Goal: Task Accomplishment & Management: Use online tool/utility

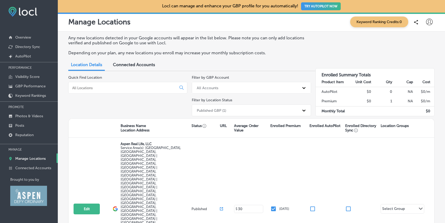
click at [255, 87] on div "All Accounts" at bounding box center [246, 87] width 105 height 9
click at [241, 119] on div "[EMAIL_ADDRESS][DOMAIN_NAME]" at bounding box center [251, 118] width 119 height 9
click at [248, 108] on div "Published GBP (1)" at bounding box center [246, 110] width 105 height 9
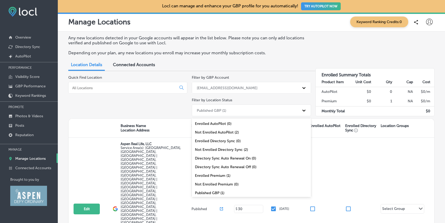
scroll to position [2, 0]
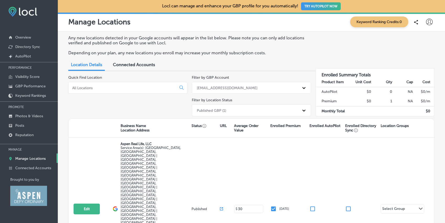
click at [151, 66] on span "Connected Accounts" at bounding box center [134, 64] width 42 height 5
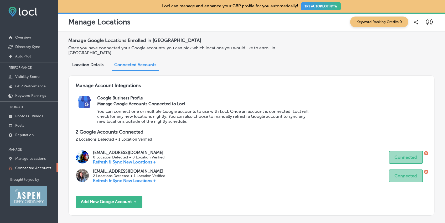
click at [379, 21] on span "Keyword Ranking Credits: 0" at bounding box center [379, 22] width 58 height 11
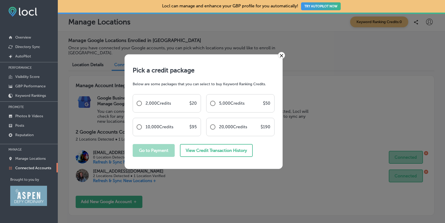
click at [282, 55] on link "×" at bounding box center [281, 55] width 7 height 7
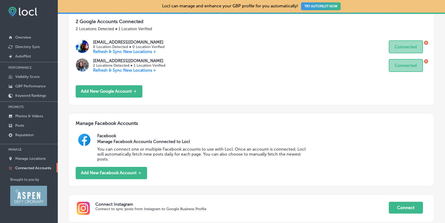
scroll to position [117, 0]
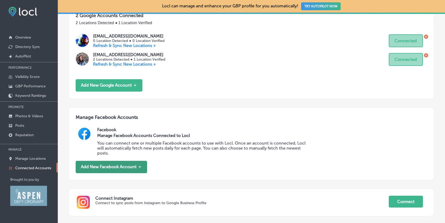
click at [104, 164] on button "Add New Facebook Account ＋" at bounding box center [111, 167] width 71 height 12
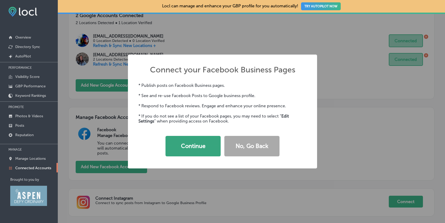
click at [190, 148] on button "Continue" at bounding box center [192, 146] width 55 height 20
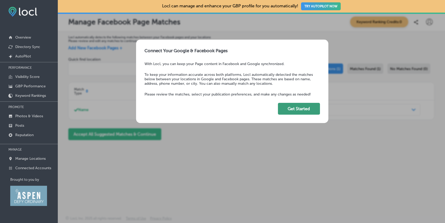
click at [287, 107] on button "Get Started" at bounding box center [299, 109] width 42 height 12
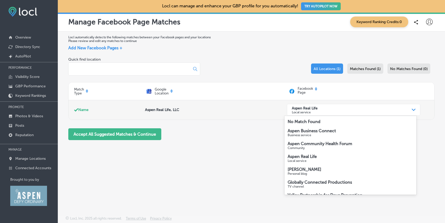
click at [310, 111] on p "Local service" at bounding box center [305, 112] width 26 height 4
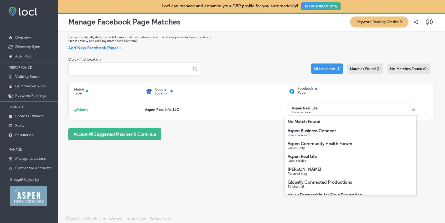
scroll to position [11, 0]
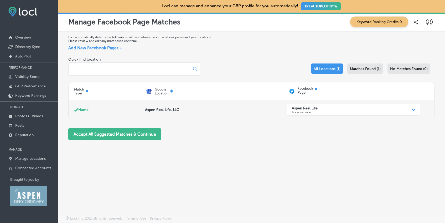
click at [249, 109] on p "Aspen Real Life, LLC" at bounding box center [216, 110] width 142 height 4
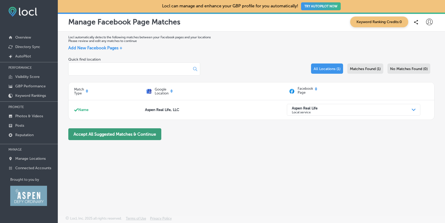
click at [138, 135] on button "Accept All Suggested Matches & Continue" at bounding box center [114, 134] width 93 height 12
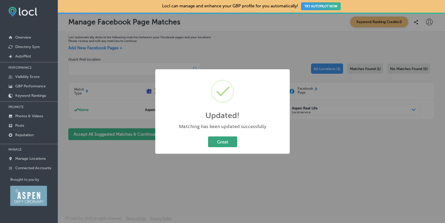
click at [218, 142] on button "Great" at bounding box center [222, 142] width 29 height 11
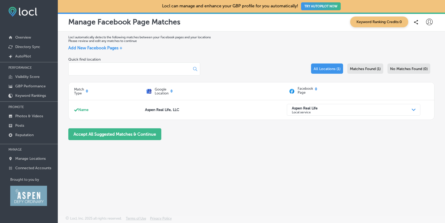
click at [172, 72] on div at bounding box center [134, 68] width 132 height 13
click at [172, 70] on input at bounding box center [127, 69] width 113 height 5
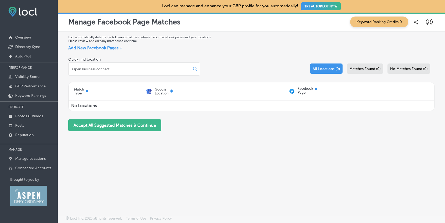
type input "aspen business connect"
click at [120, 48] on span "Add New Facebook Pages +" at bounding box center [95, 47] width 54 height 5
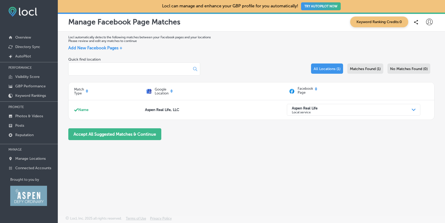
click at [365, 68] on span "Matches Found (1)" at bounding box center [365, 69] width 31 height 4
click at [270, 153] on div "Locl automatically detects the following matches between your Facebook pages an…" at bounding box center [251, 112] width 387 height 160
click at [36, 94] on p "Keyword Rankings" at bounding box center [30, 95] width 31 height 4
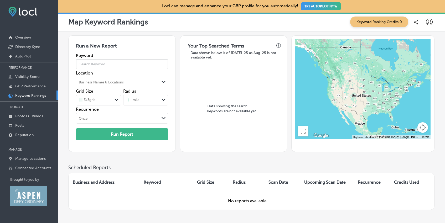
click at [103, 65] on input "text" at bounding box center [122, 64] width 92 height 15
type input "A"
type input "Best of Aspen"
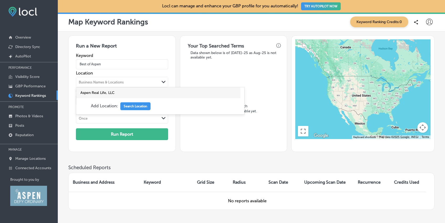
click at [129, 83] on div "Business Names & Locations" at bounding box center [117, 82] width 83 height 8
click at [116, 91] on label "Aspen Real Life, LLC" at bounding box center [106, 93] width 53 height 4
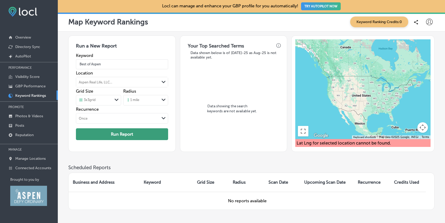
click at [117, 132] on button "Run Report" at bounding box center [122, 134] width 92 height 12
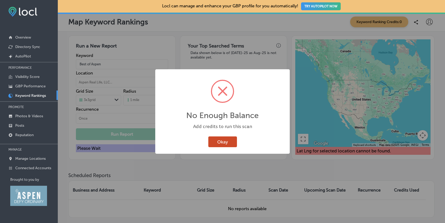
click at [223, 140] on button "Okay" at bounding box center [222, 142] width 29 height 11
